Goal: Task Accomplishment & Management: Use online tool/utility

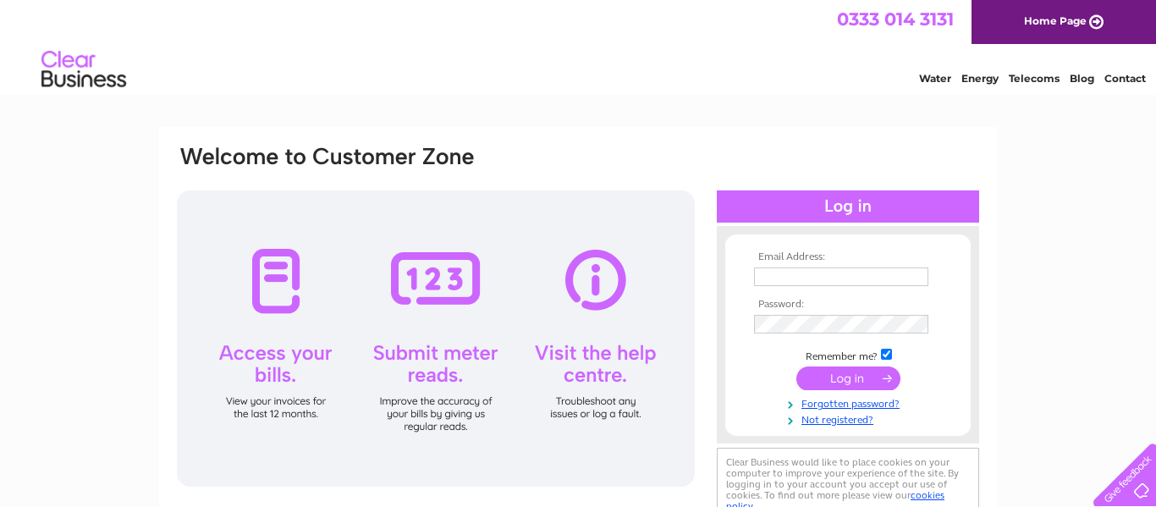
click at [766, 272] on input "text" at bounding box center [841, 276] width 174 height 19
type input "batespat946@gmail.com"
click at [852, 374] on input "submit" at bounding box center [848, 378] width 104 height 24
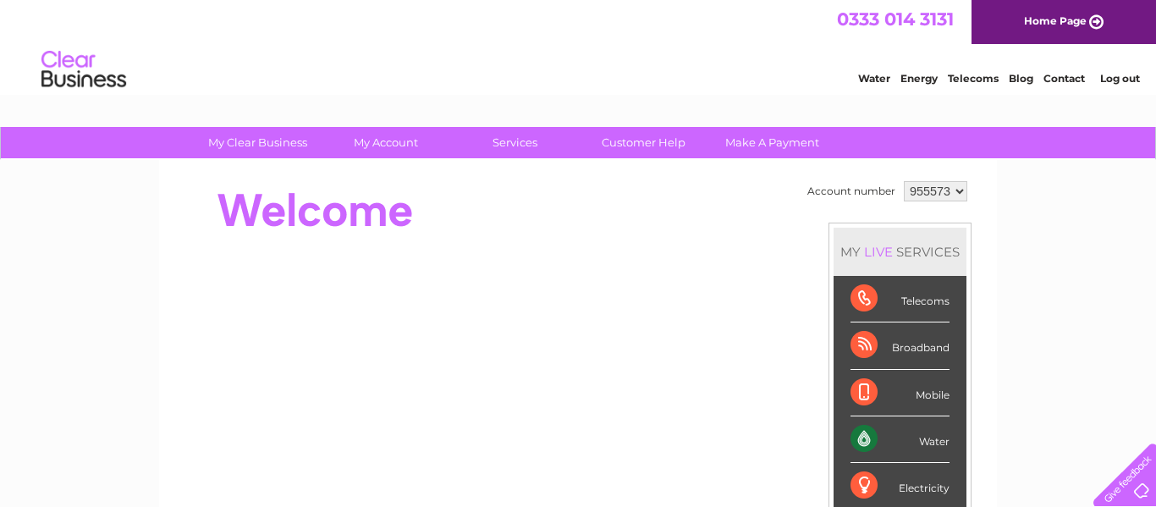
click at [925, 443] on div "Water" at bounding box center [899, 439] width 99 height 47
click at [861, 440] on div "Water" at bounding box center [899, 439] width 99 height 47
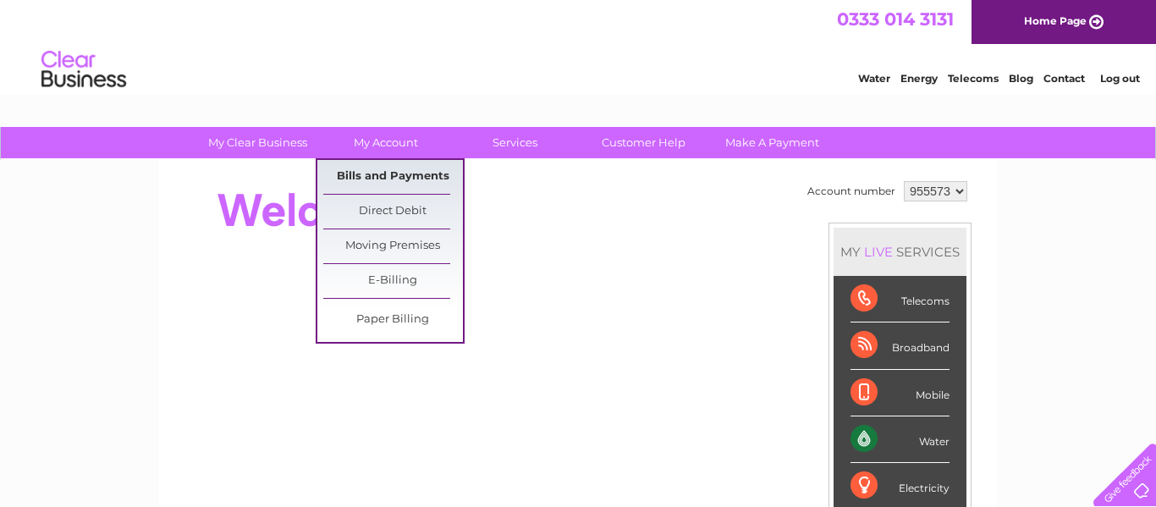
click at [419, 168] on link "Bills and Payments" at bounding box center [393, 177] width 140 height 34
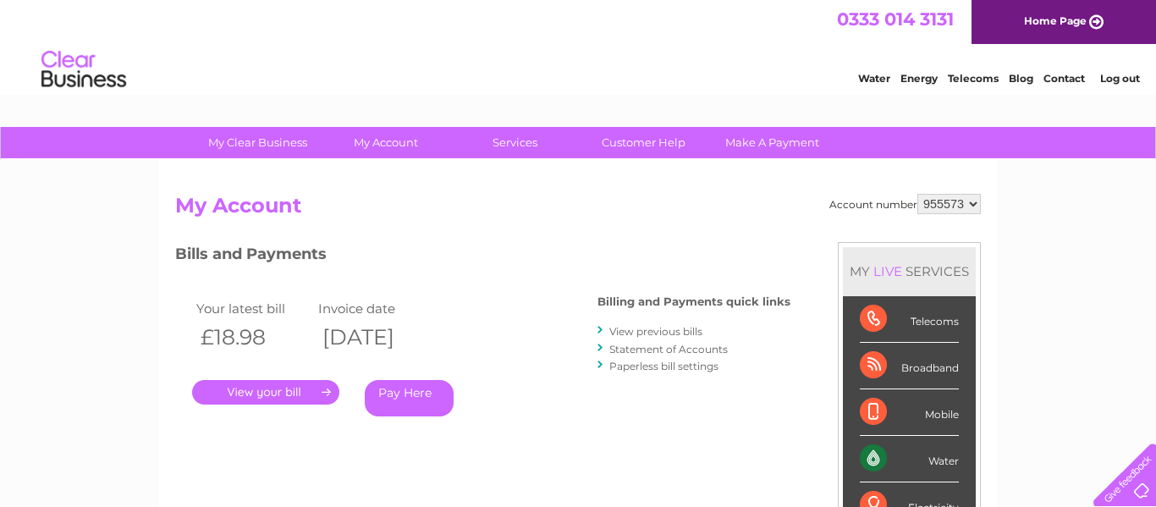
scroll to position [1, 0]
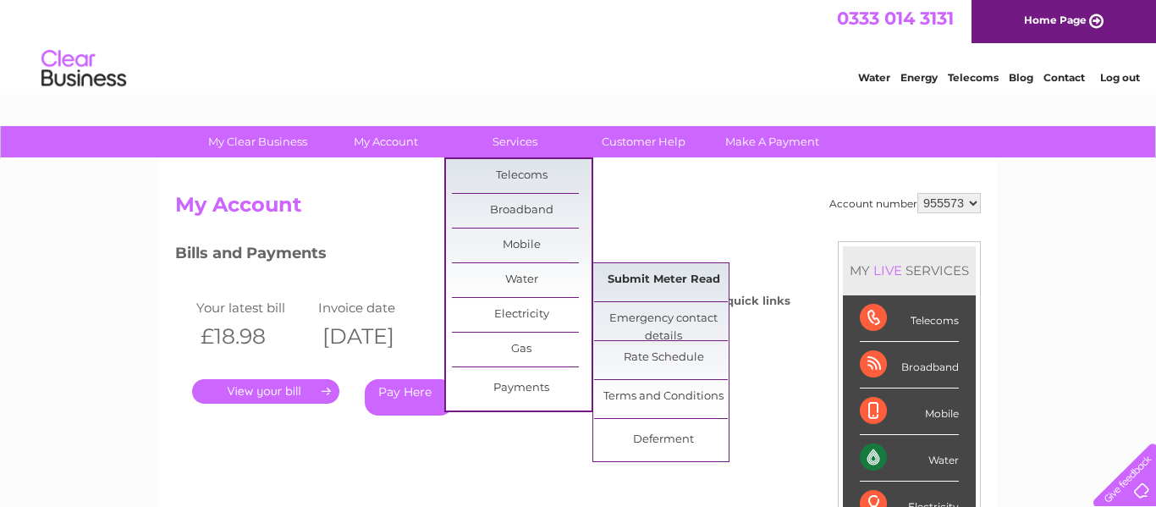
click at [643, 274] on link "Submit Meter Read" at bounding box center [664, 280] width 140 height 34
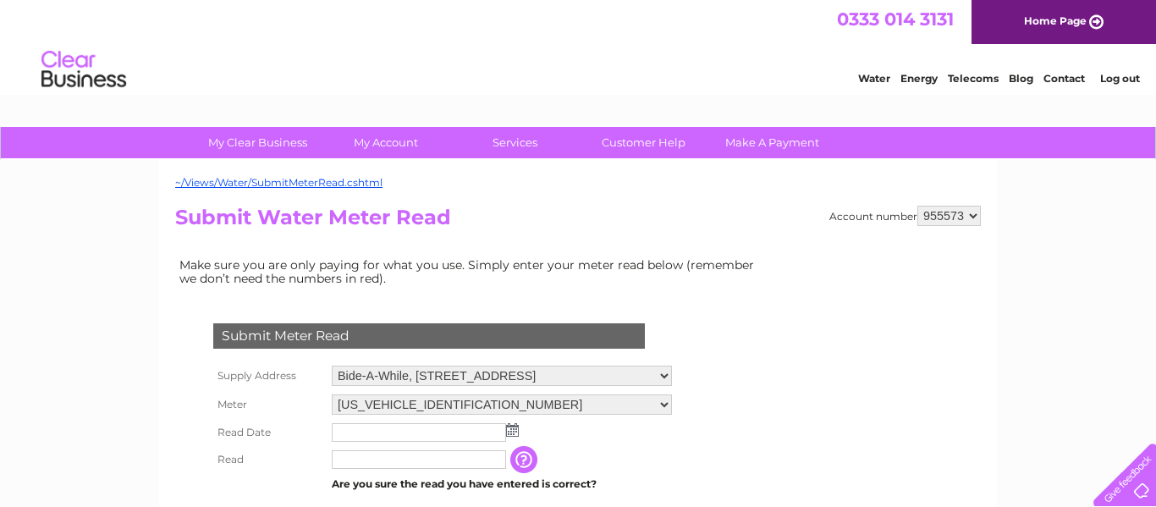
click at [344, 430] on input "text" at bounding box center [419, 432] width 174 height 19
click at [514, 429] on img at bounding box center [512, 430] width 13 height 14
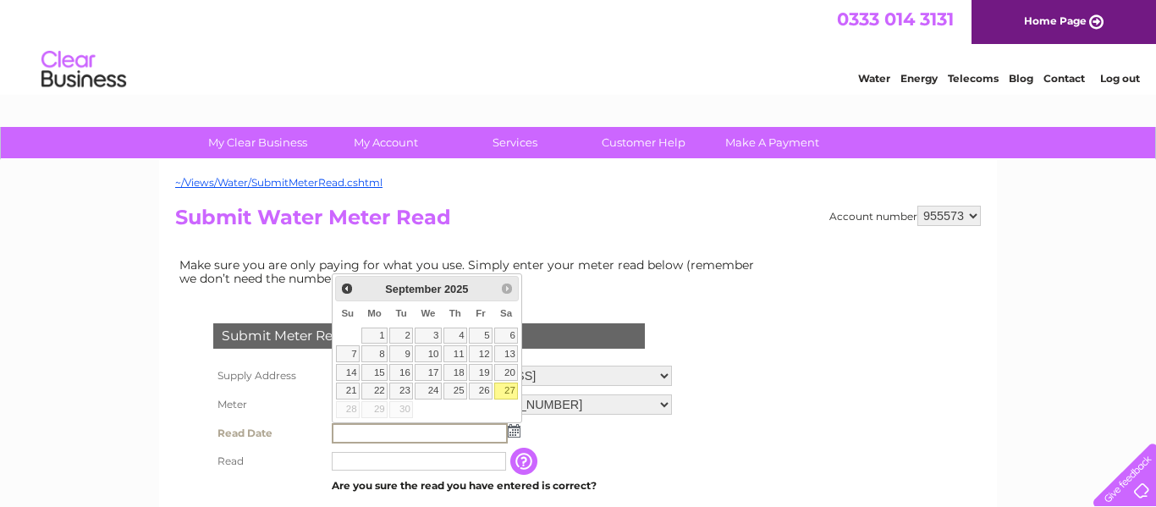
click at [505, 391] on link "27" at bounding box center [506, 390] width 24 height 17
type input "2025/09/27"
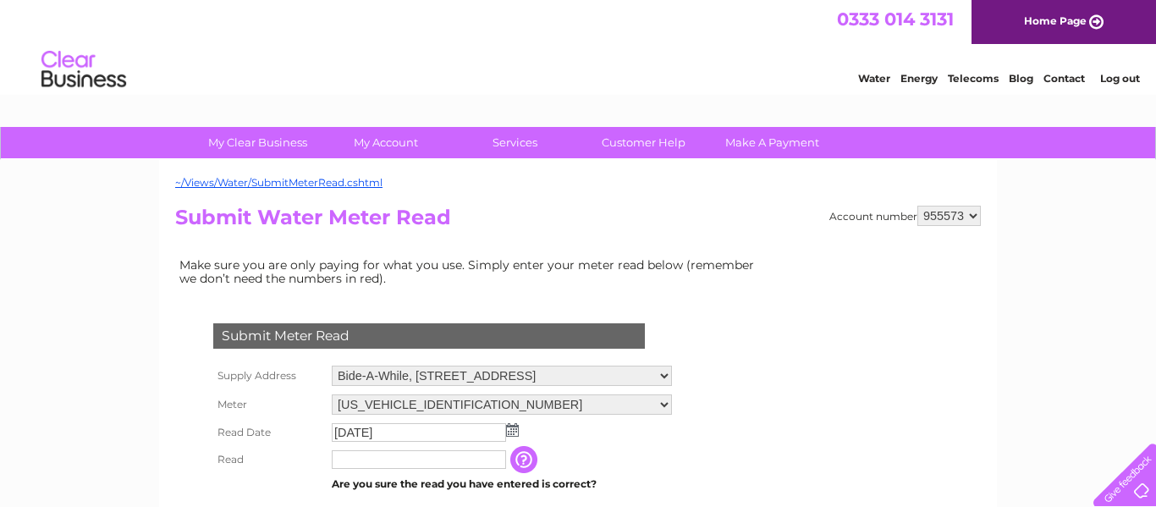
click at [421, 459] on input "text" at bounding box center [419, 459] width 174 height 19
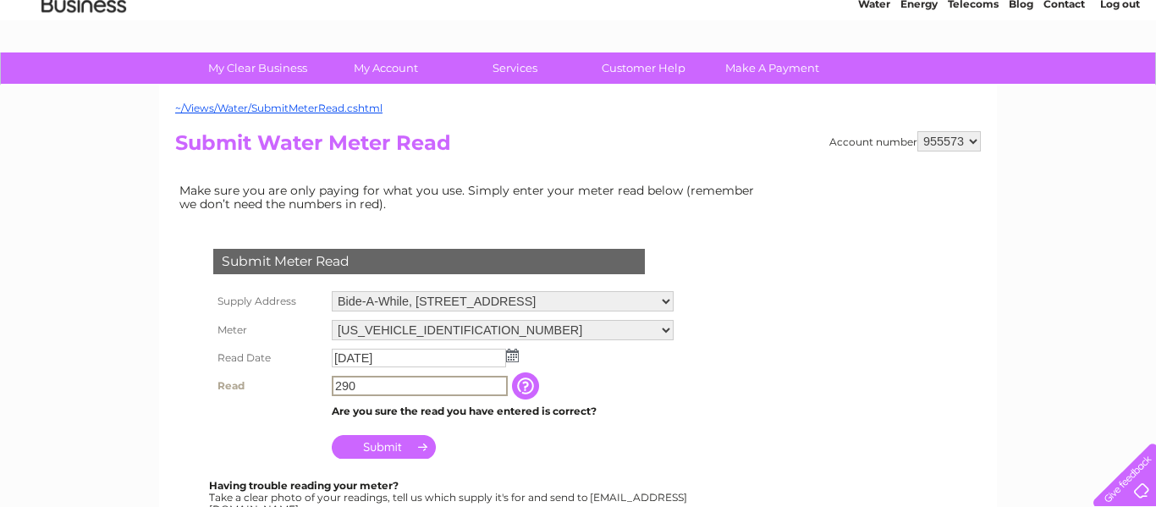
scroll to position [78, 0]
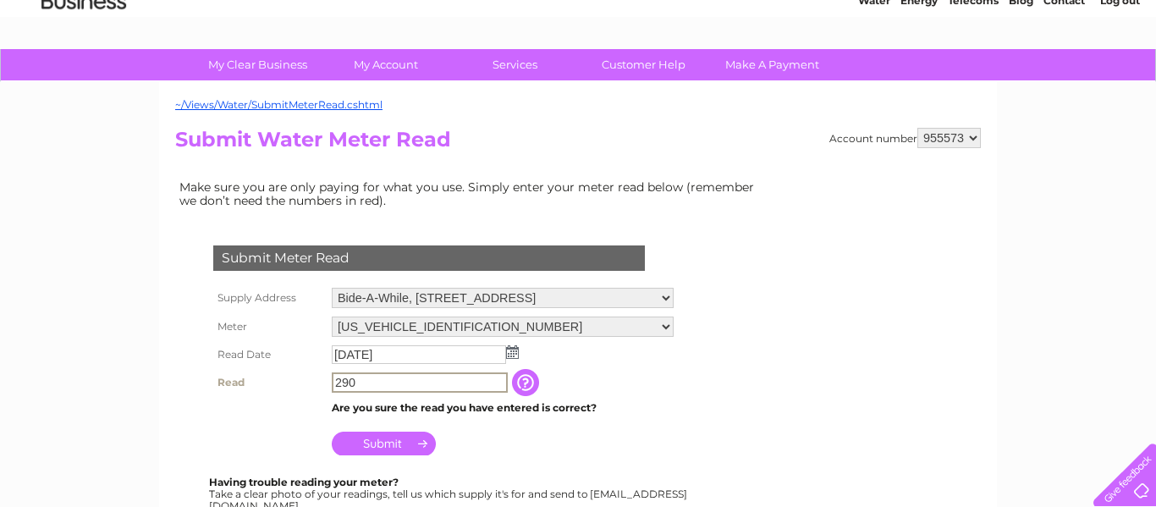
type input "290"
click at [361, 439] on input "Submit" at bounding box center [384, 442] width 104 height 24
